Goal: Answer question/provide support

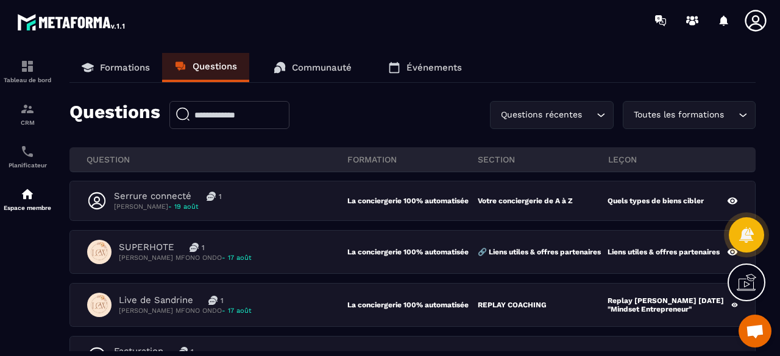
click at [128, 69] on p "Formations" at bounding box center [125, 67] width 50 height 11
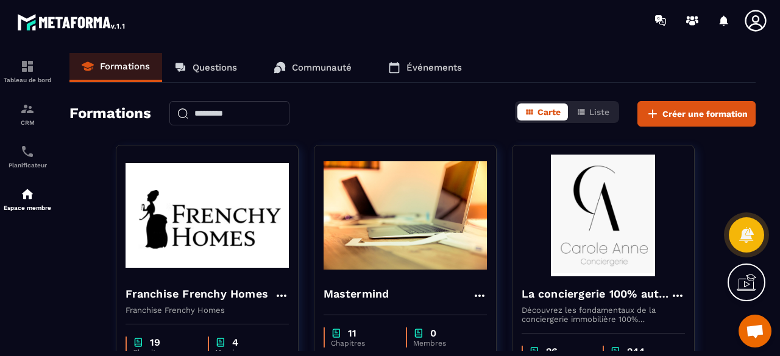
click at [574, 209] on img at bounding box center [602, 216] width 163 height 122
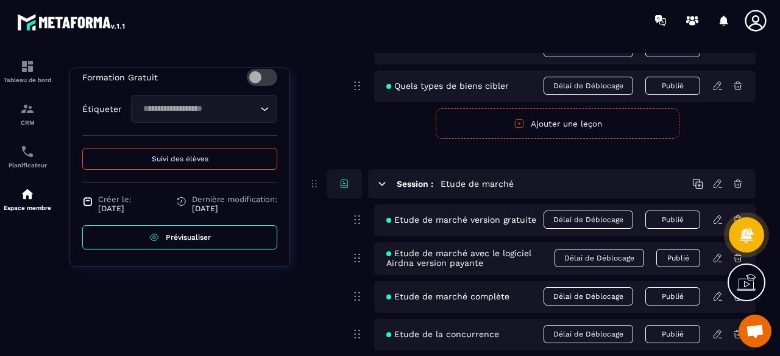
scroll to position [502, 0]
click at [225, 154] on button "Suivi des élèves" at bounding box center [179, 157] width 195 height 22
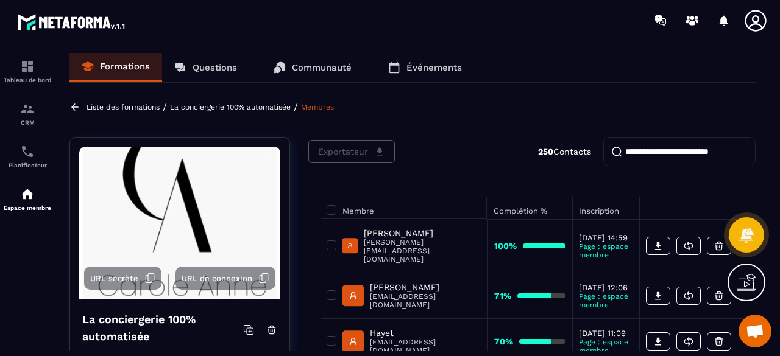
click at [672, 151] on input "search" at bounding box center [679, 151] width 152 height 29
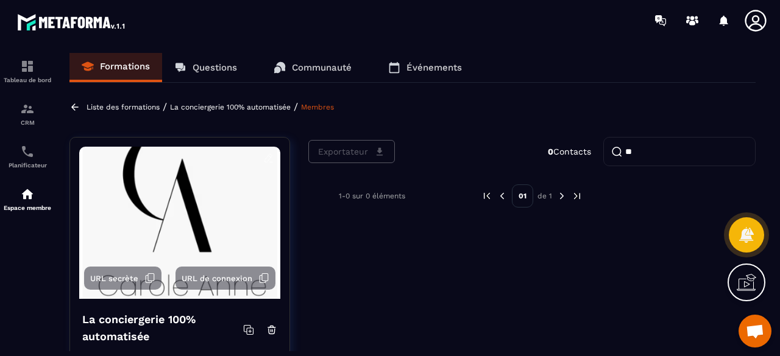
type input "*"
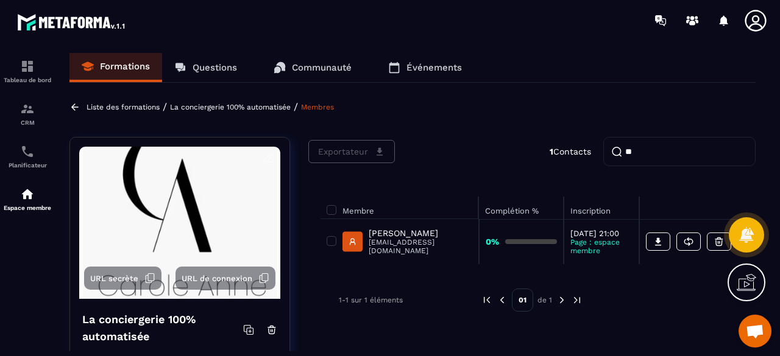
type input "**"
click at [433, 251] on p "[EMAIL_ADDRESS][DOMAIN_NAME]" at bounding box center [420, 246] width 104 height 17
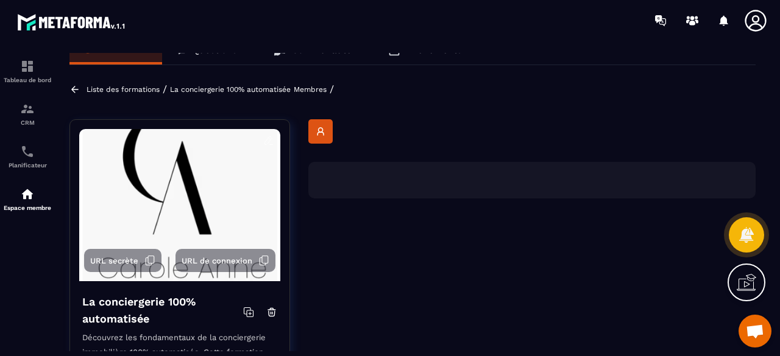
scroll to position [0, 0]
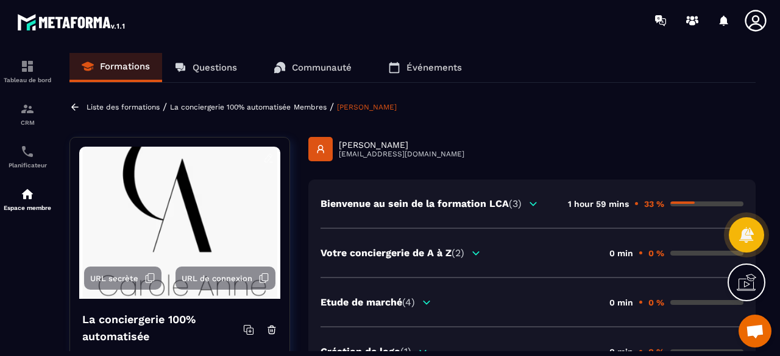
click at [468, 202] on p "Bienvenue au sein de la formation LCA (3)" at bounding box center [420, 204] width 201 height 12
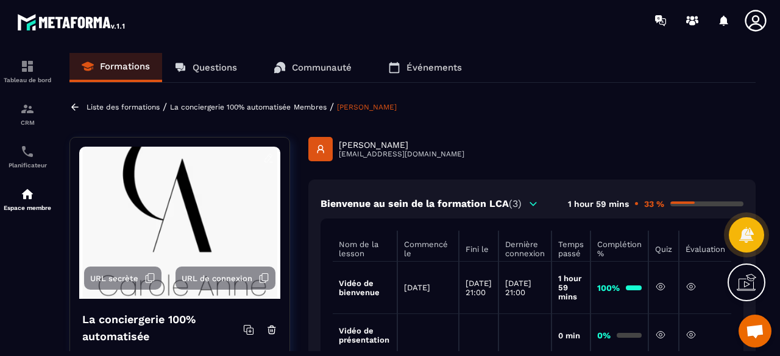
click at [398, 149] on p "[PERSON_NAME]" at bounding box center [401, 145] width 125 height 10
click at [438, 158] on div "[PERSON_NAME] [EMAIL_ADDRESS][DOMAIN_NAME]" at bounding box center [531, 149] width 447 height 24
click at [329, 150] on rect at bounding box center [320, 149] width 24 height 24
click at [216, 65] on p "Questions" at bounding box center [214, 67] width 44 height 11
